Goal: Download file/media

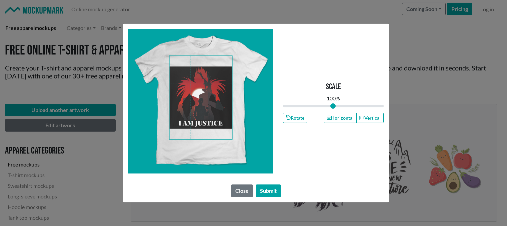
scroll to position [833, 0]
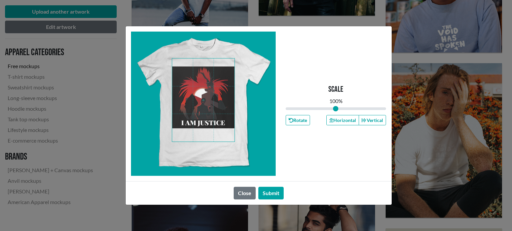
click at [216, 124] on span at bounding box center [203, 101] width 63 height 84
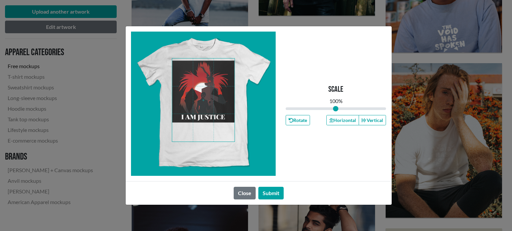
click at [202, 108] on span at bounding box center [203, 101] width 63 height 84
click at [265, 192] on button "Submit" at bounding box center [270, 193] width 25 height 13
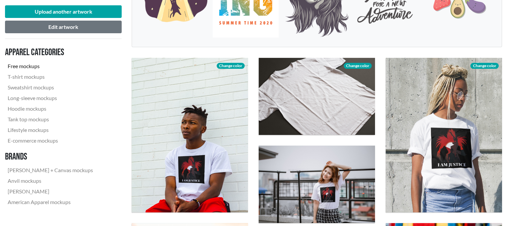
scroll to position [182, 0]
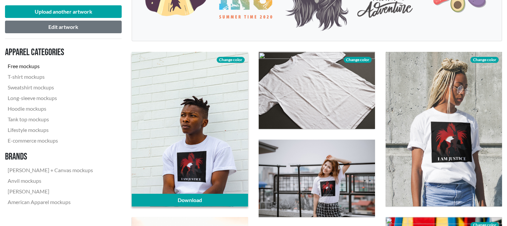
click at [225, 59] on span "Change color" at bounding box center [230, 60] width 28 height 6
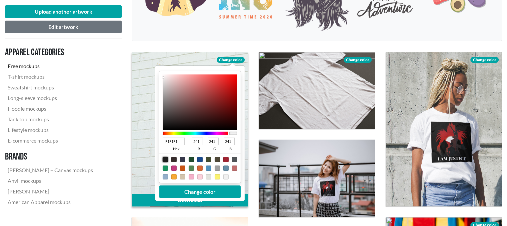
click at [164, 157] on div at bounding box center [165, 159] width 5 height 5
type input "1F1F1F"
type input "31"
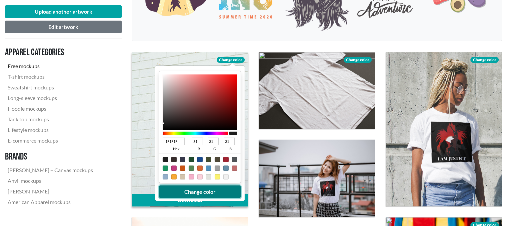
click at [172, 196] on button "Change color" at bounding box center [199, 192] width 81 height 13
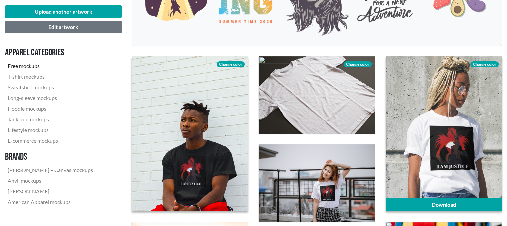
scroll to position [176, 0]
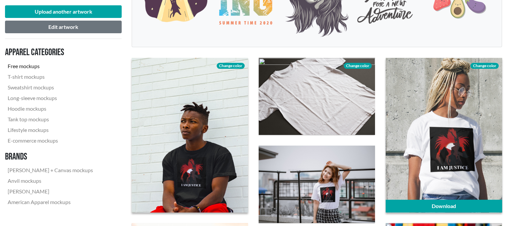
click at [488, 65] on span "Change color" at bounding box center [484, 66] width 28 height 6
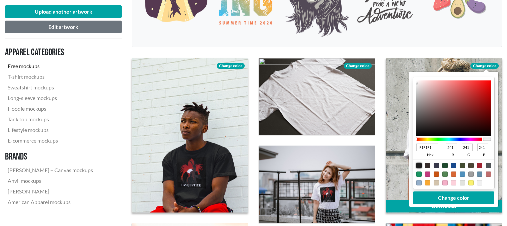
click at [416, 163] on div at bounding box center [418, 165] width 5 height 5
type input "1F1F1F"
type input "31"
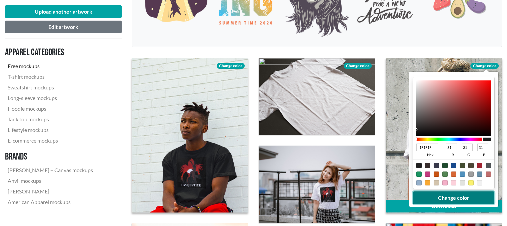
click at [426, 192] on button "Change color" at bounding box center [453, 198] width 81 height 13
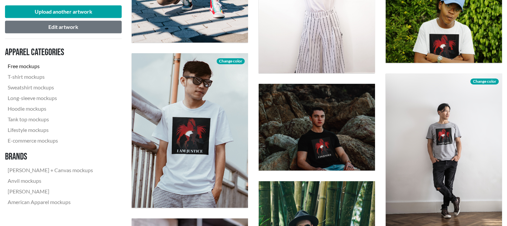
scroll to position [523, 0]
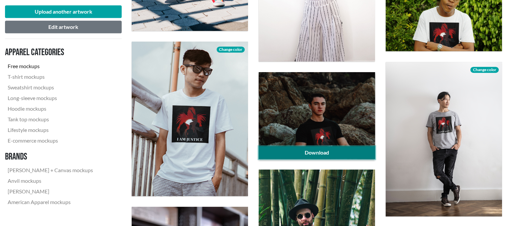
click at [349, 152] on link "Download" at bounding box center [316, 153] width 116 height 13
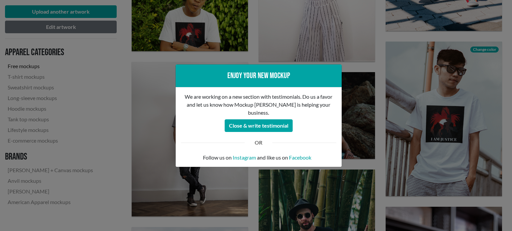
click at [380, 132] on div "Enjoy your new mockup We are working on a new section with testimonials. Do us …" at bounding box center [256, 115] width 512 height 231
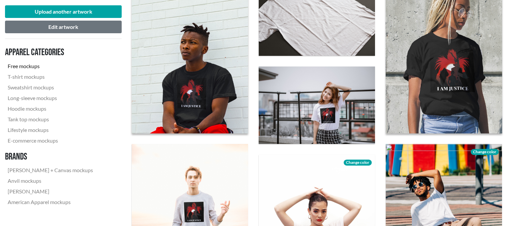
scroll to position [254, 0]
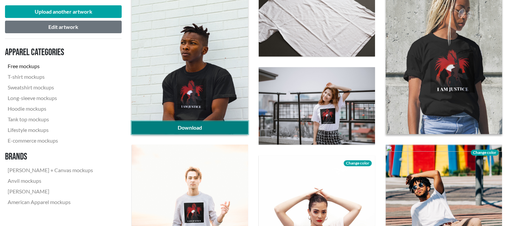
click at [229, 124] on link "Download" at bounding box center [190, 128] width 116 height 13
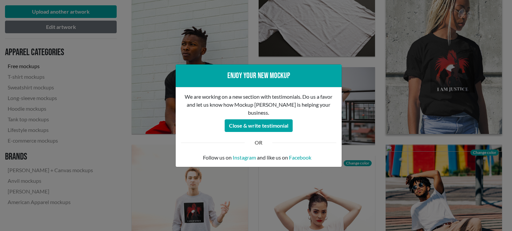
click at [358, 92] on div "Enjoy your new mockup We are working on a new section with testimonials. Do us …" at bounding box center [256, 115] width 512 height 231
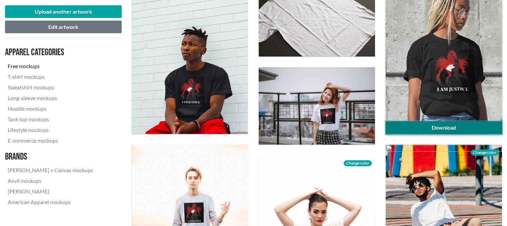
click at [425, 122] on link "Download" at bounding box center [443, 128] width 116 height 13
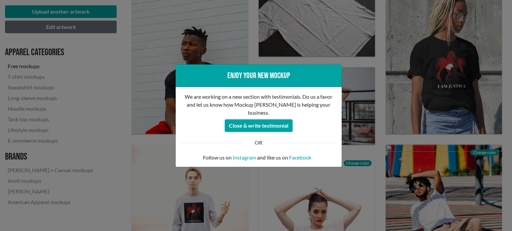
click at [391, 178] on div "Enjoy your new mockup We are working on a new section with testimonials. Do us …" at bounding box center [256, 115] width 512 height 231
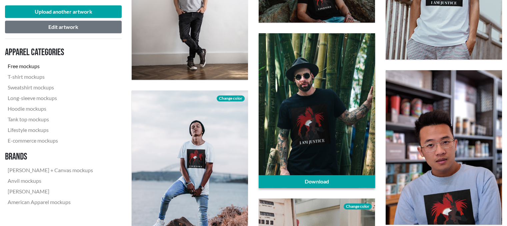
scroll to position [694, 0]
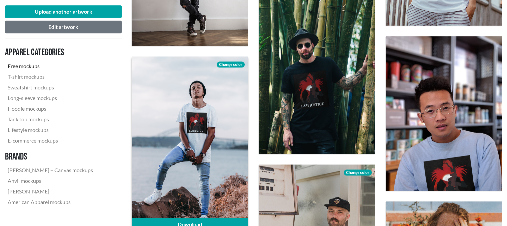
click at [238, 65] on span "Change color" at bounding box center [230, 65] width 28 height 6
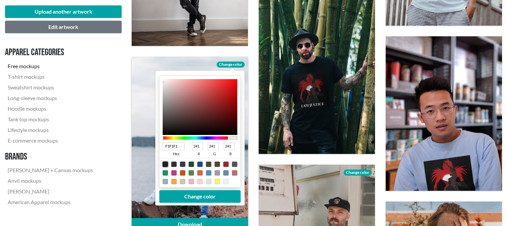
click at [166, 166] on div at bounding box center [165, 164] width 5 height 5
type input "1F1F1F"
type input "31"
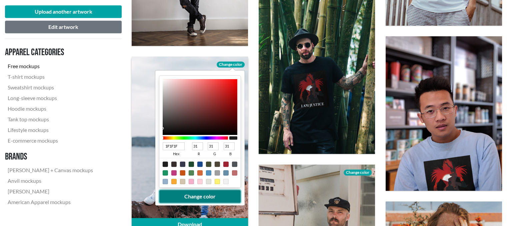
click at [201, 196] on button "Change color" at bounding box center [199, 197] width 81 height 13
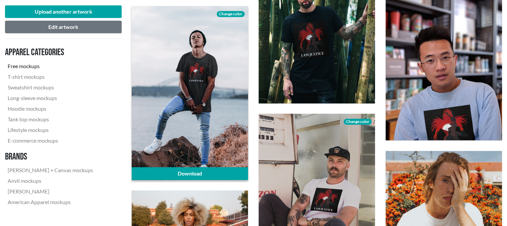
scroll to position [745, 0]
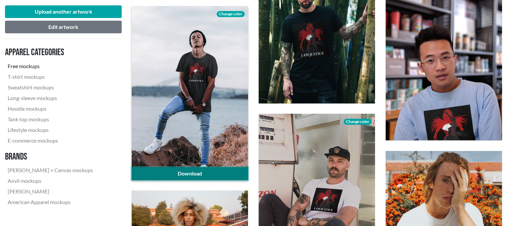
click at [229, 171] on link "Download" at bounding box center [190, 174] width 116 height 13
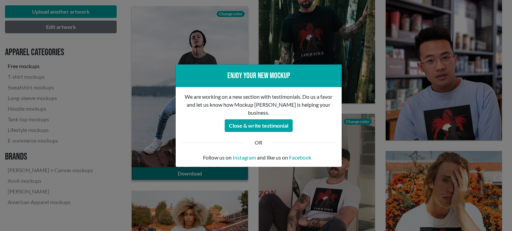
click at [229, 171] on div "Enjoy your new mockup We are working on a new section with testimonials. Do us …" at bounding box center [256, 115] width 512 height 231
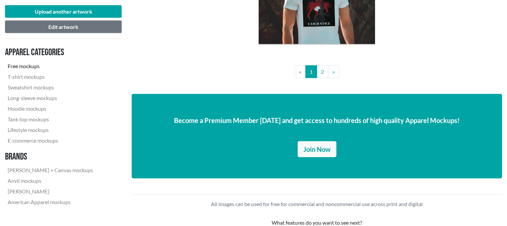
scroll to position [1471, 0]
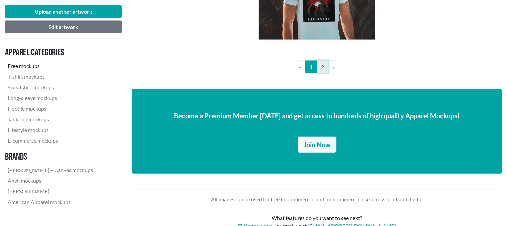
click at [324, 63] on link "2" at bounding box center [322, 67] width 12 height 13
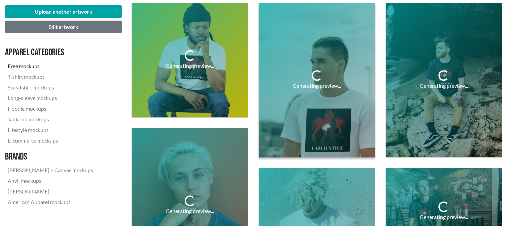
scroll to position [251, 0]
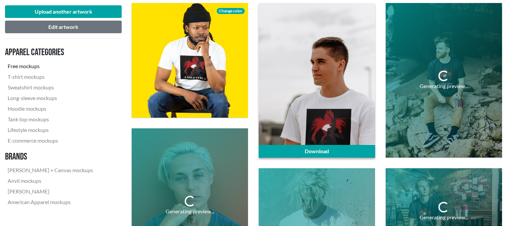
click at [117, 154] on nav "Apparel categories Free mockups T-shirt mockups Sweatshirt mockups Long-sleeve …" at bounding box center [63, 127] width 117 height 166
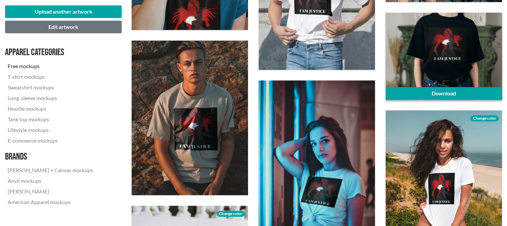
scroll to position [512, 0]
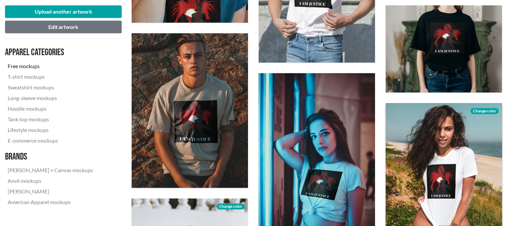
click at [483, 113] on span "Change color" at bounding box center [484, 111] width 28 height 6
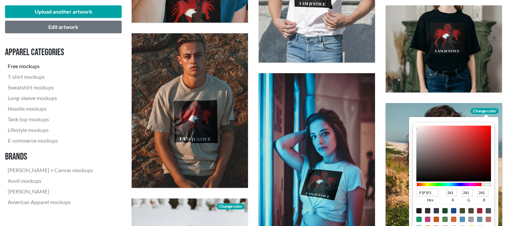
click at [420, 211] on div at bounding box center [418, 211] width 5 height 5
type input "1F1F1F"
type input "31"
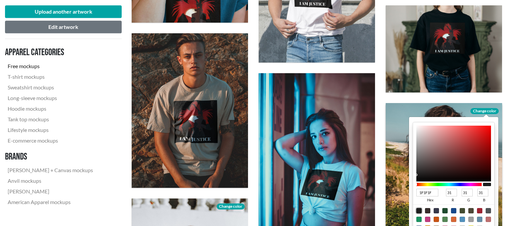
click at [420, 211] on div at bounding box center [418, 211] width 5 height 5
click at [418, 211] on div at bounding box center [418, 211] width 5 height 5
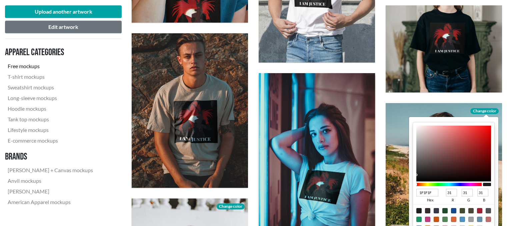
click at [367, 154] on div at bounding box center [316, 160] width 116 height 174
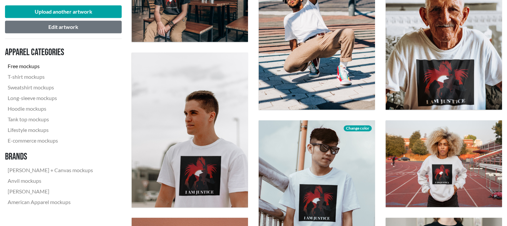
scroll to position [600, 0]
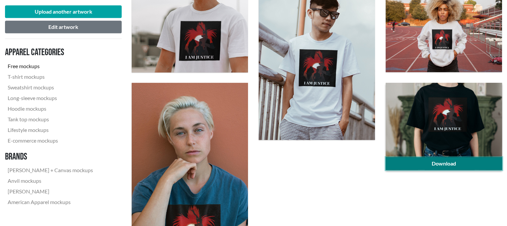
click at [441, 168] on link "Download" at bounding box center [443, 164] width 116 height 13
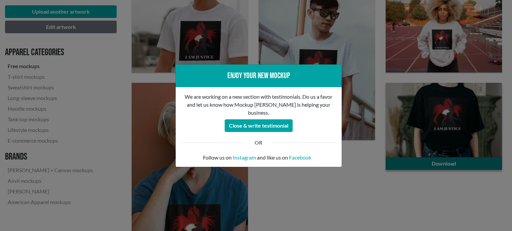
click at [441, 168] on div "Enjoy your new mockup We are working on a new section with testimonials. Do us …" at bounding box center [256, 115] width 512 height 231
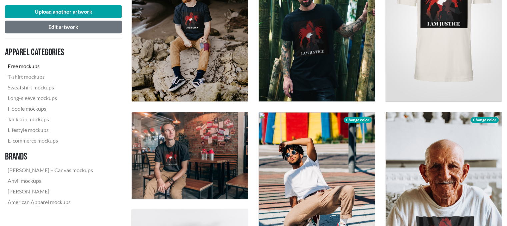
scroll to position [306, 0]
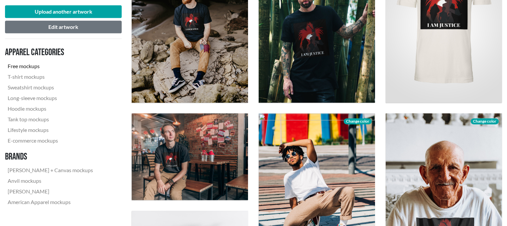
click at [310, 106] on div "Download" at bounding box center [316, 26] width 127 height 166
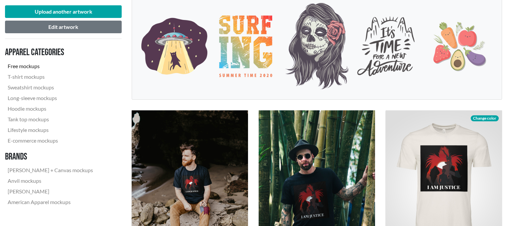
scroll to position [143, 0]
